Goal: Task Accomplishment & Management: Manage account settings

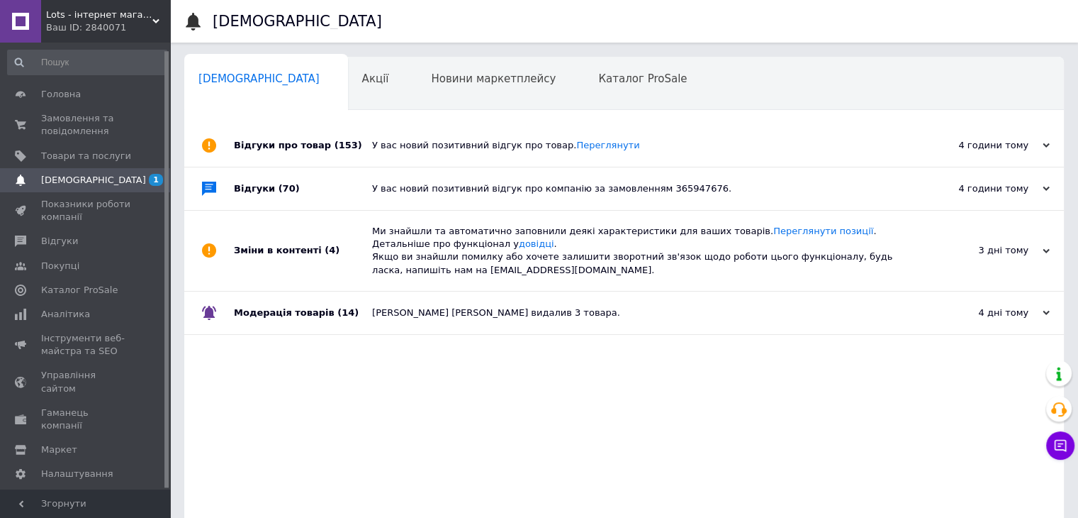
scroll to position [8, 0]
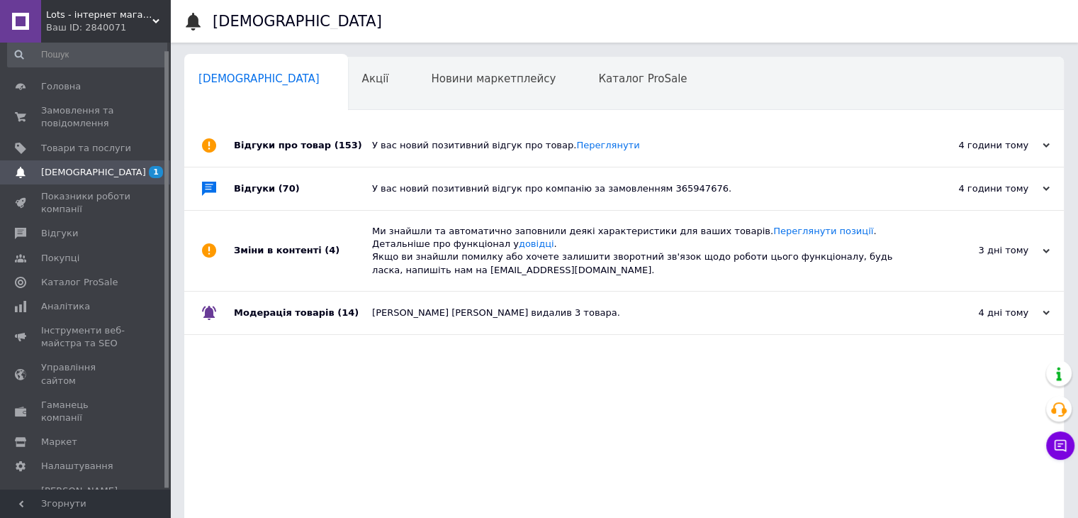
click at [109, 175] on span "[DEMOGRAPHIC_DATA]" at bounding box center [86, 172] width 90 height 13
click at [94, 149] on span "Товари та послуги" at bounding box center [86, 148] width 90 height 13
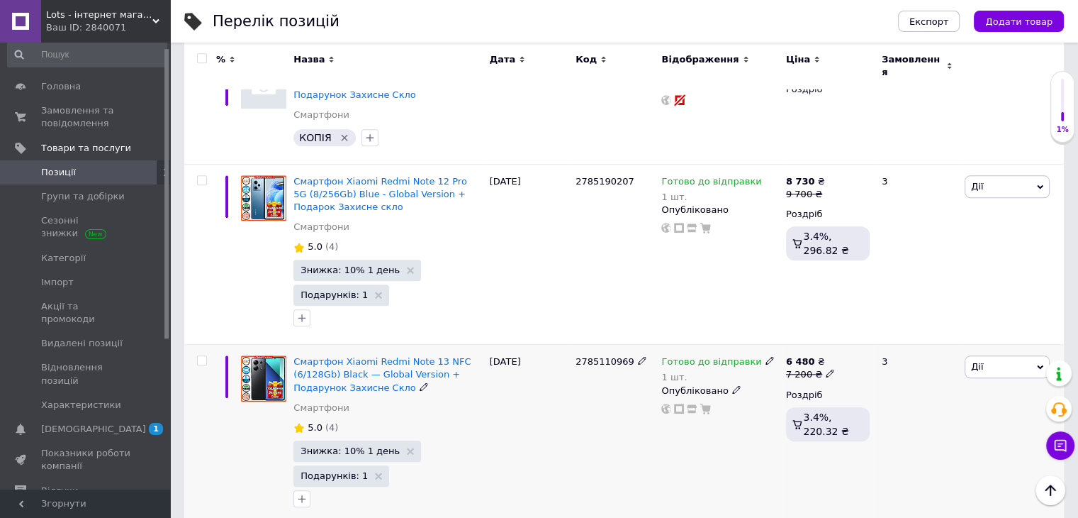
scroll to position [1347, 0]
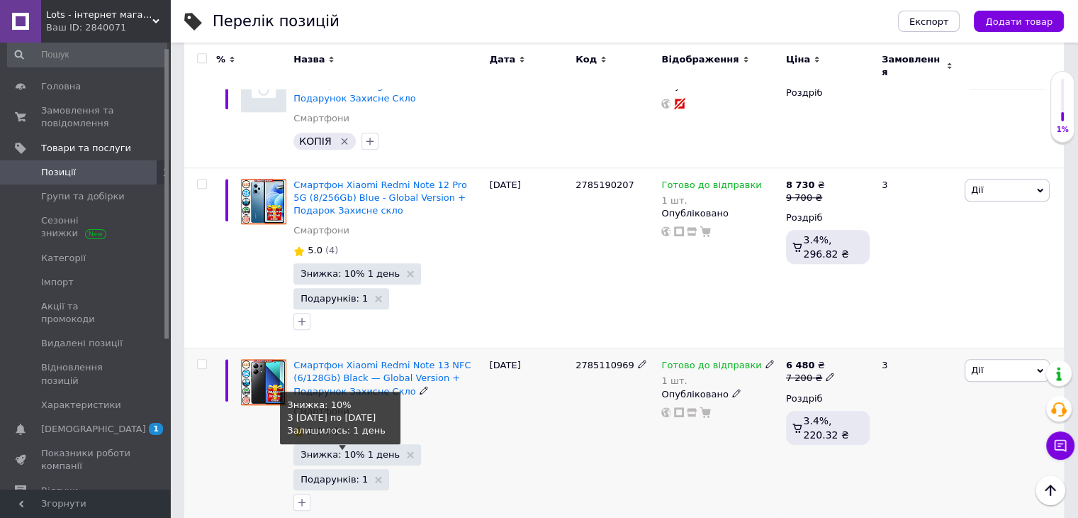
click at [360, 450] on span "Знижка: 10% 1 день" at bounding box center [350, 454] width 99 height 9
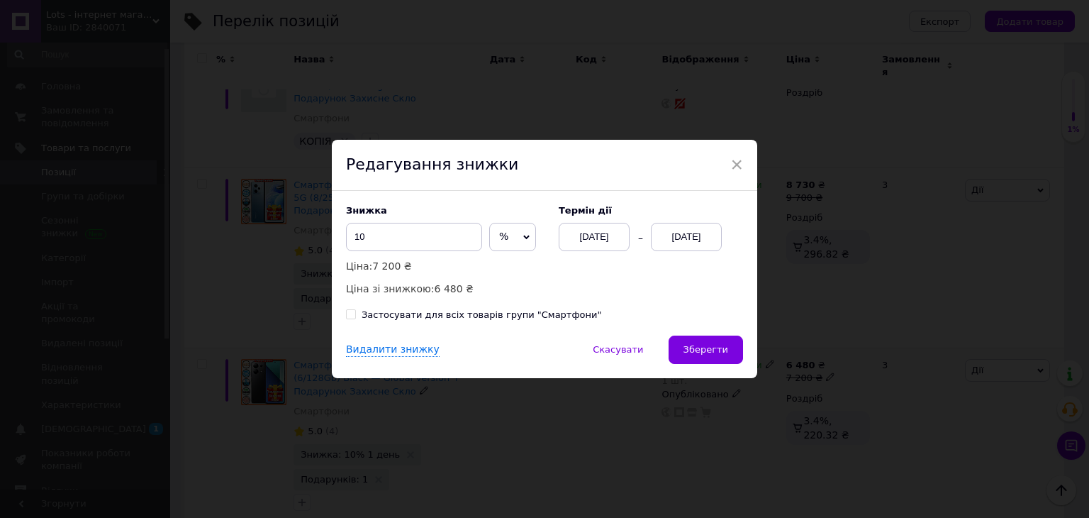
click at [400, 313] on div "Застосувати для всіх товарів групи "Смартфони"" at bounding box center [482, 314] width 240 height 13
click at [355, 313] on input "Застосувати для всіх товарів групи "Смартфони"" at bounding box center [350, 313] width 9 height 9
checkbox input "true"
click at [676, 223] on div "[DATE]" at bounding box center [686, 237] width 71 height 28
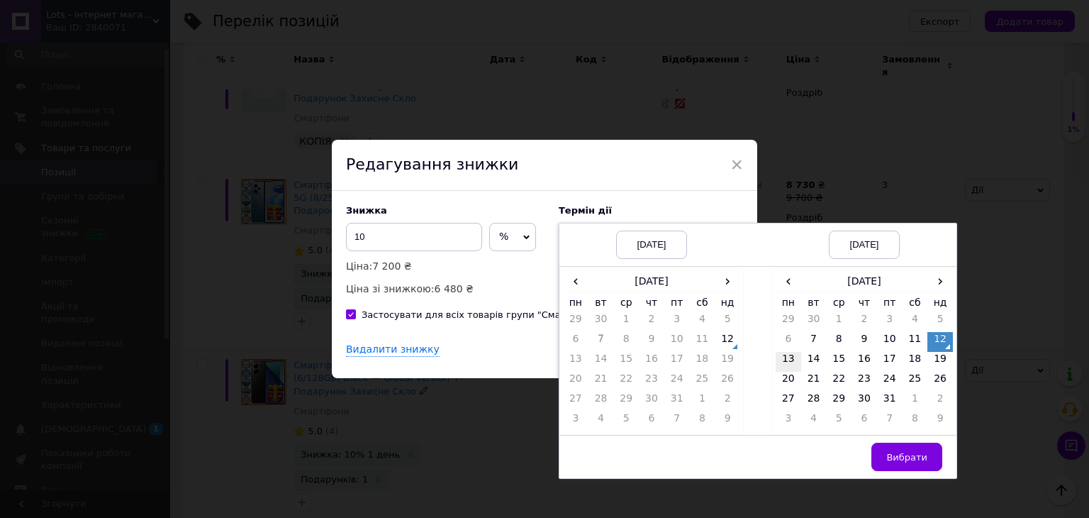
click at [779, 362] on td "13" at bounding box center [789, 362] width 26 height 20
click at [909, 464] on button "Вибрати" at bounding box center [906, 456] width 71 height 28
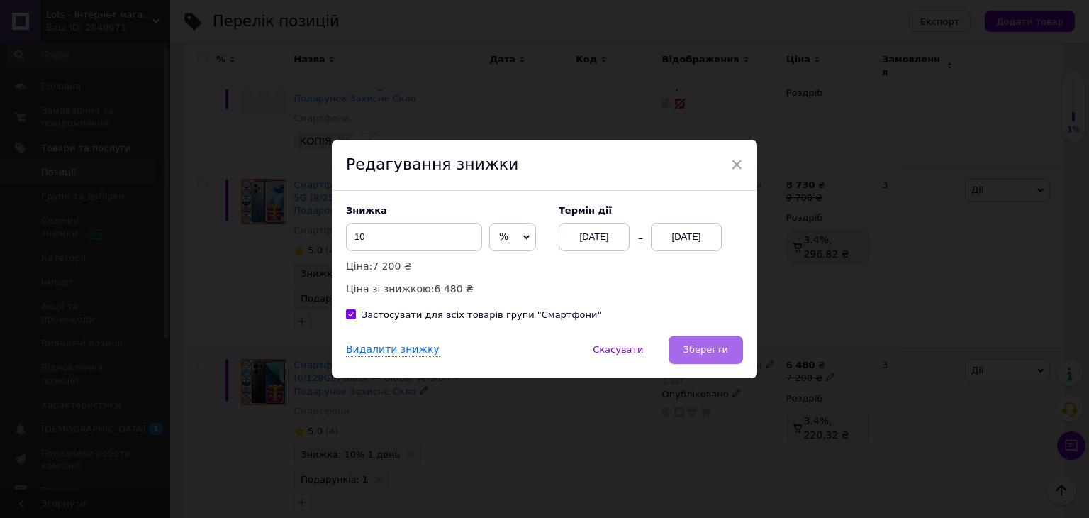
click at [718, 352] on span "Зберегти" at bounding box center [706, 349] width 45 height 11
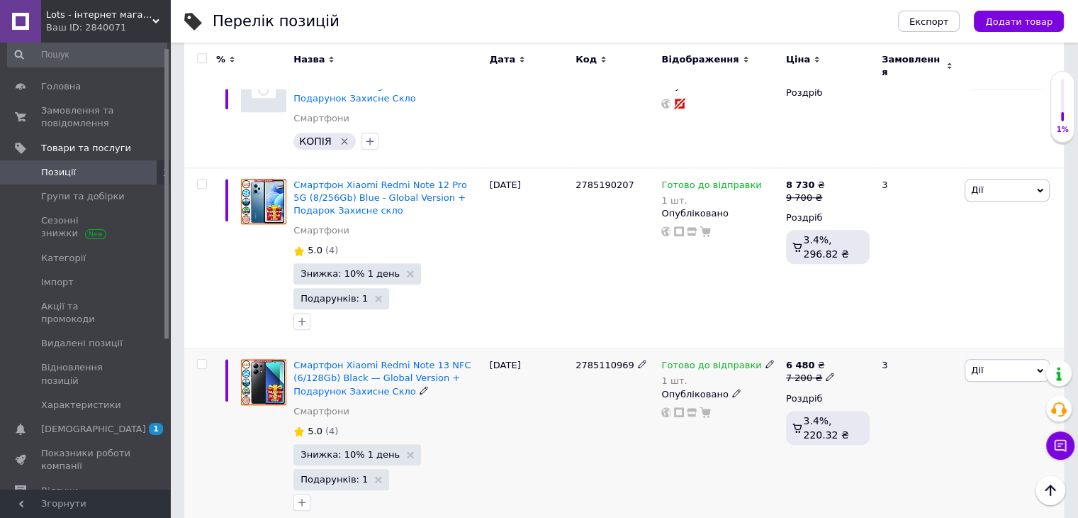
click at [718, 367] on div "Готово до відправки 1 шт. Опубліковано" at bounding box center [720, 438] width 124 height 181
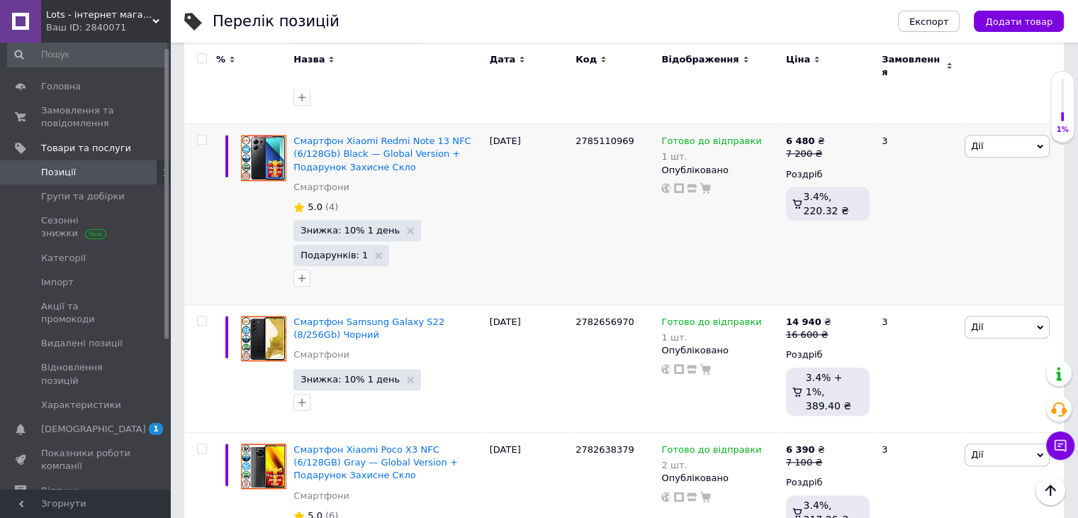
scroll to position [1705, 0]
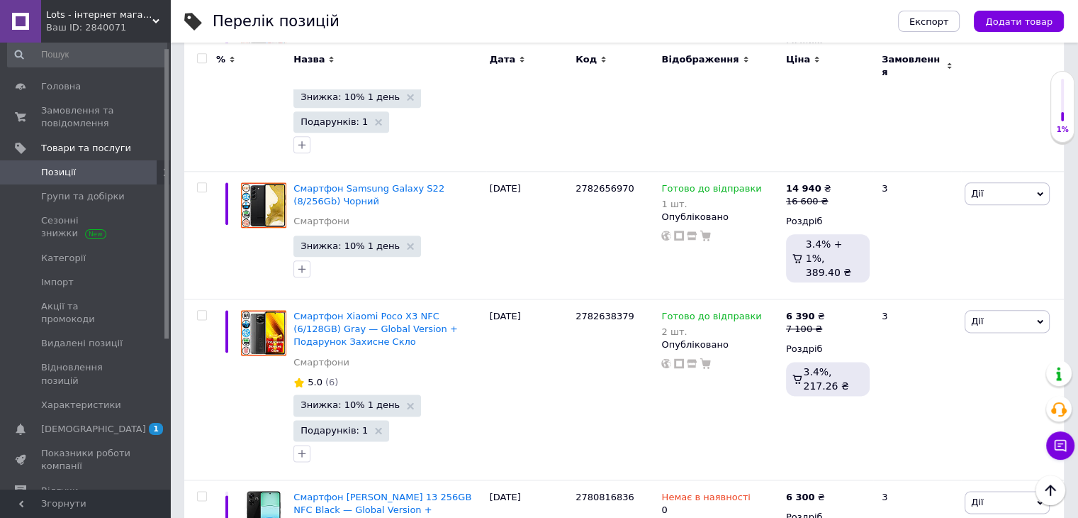
drag, startPoint x: 598, startPoint y: 550, endPoint x: 238, endPoint y: 550, distance: 359.5
